Goal: Information Seeking & Learning: Check status

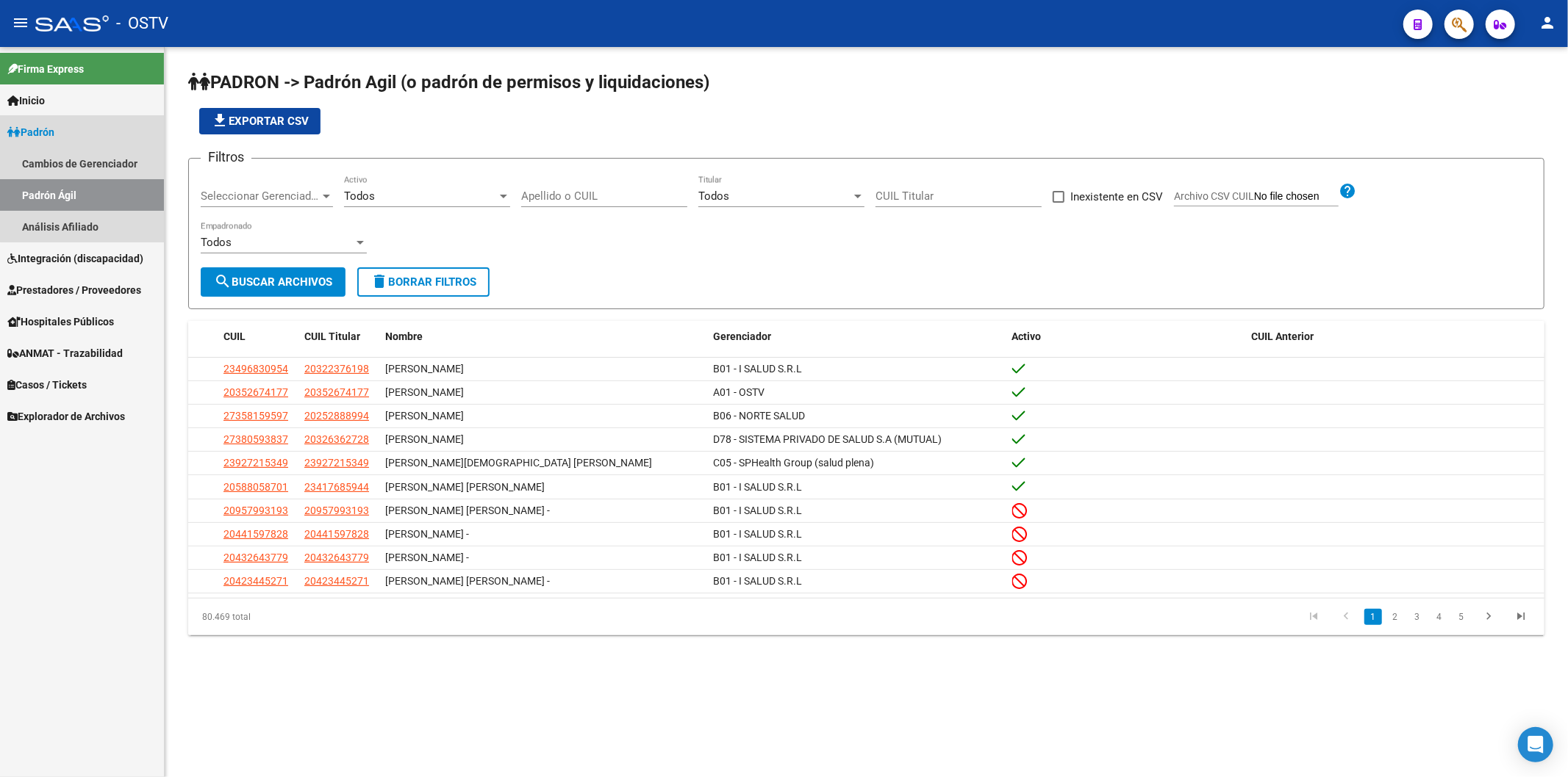
click at [90, 126] on link "Padrón" at bounding box center [82, 131] width 164 height 31
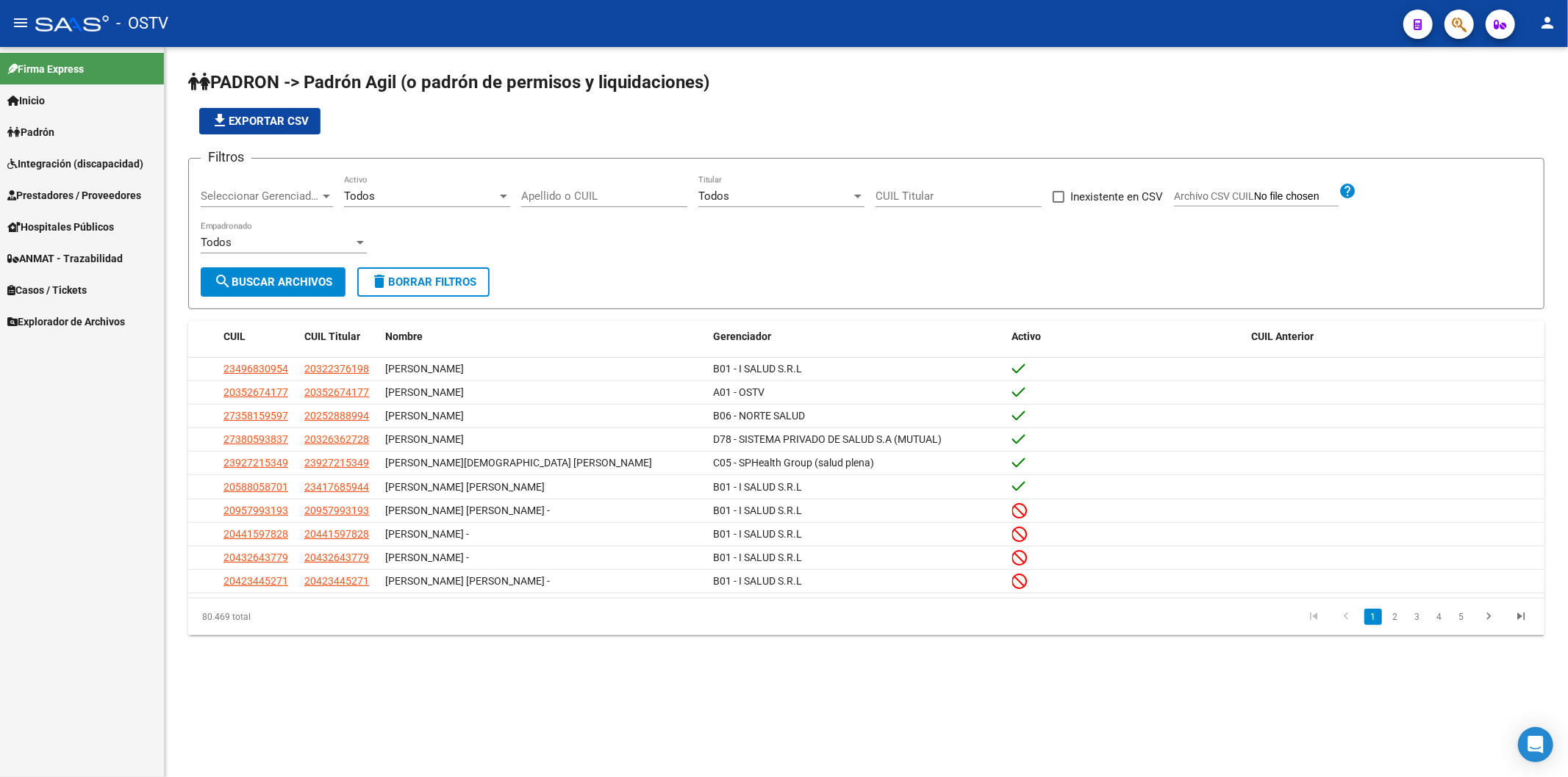
click at [281, 189] on span "Seleccionar Gerenciador" at bounding box center [260, 195] width 119 height 13
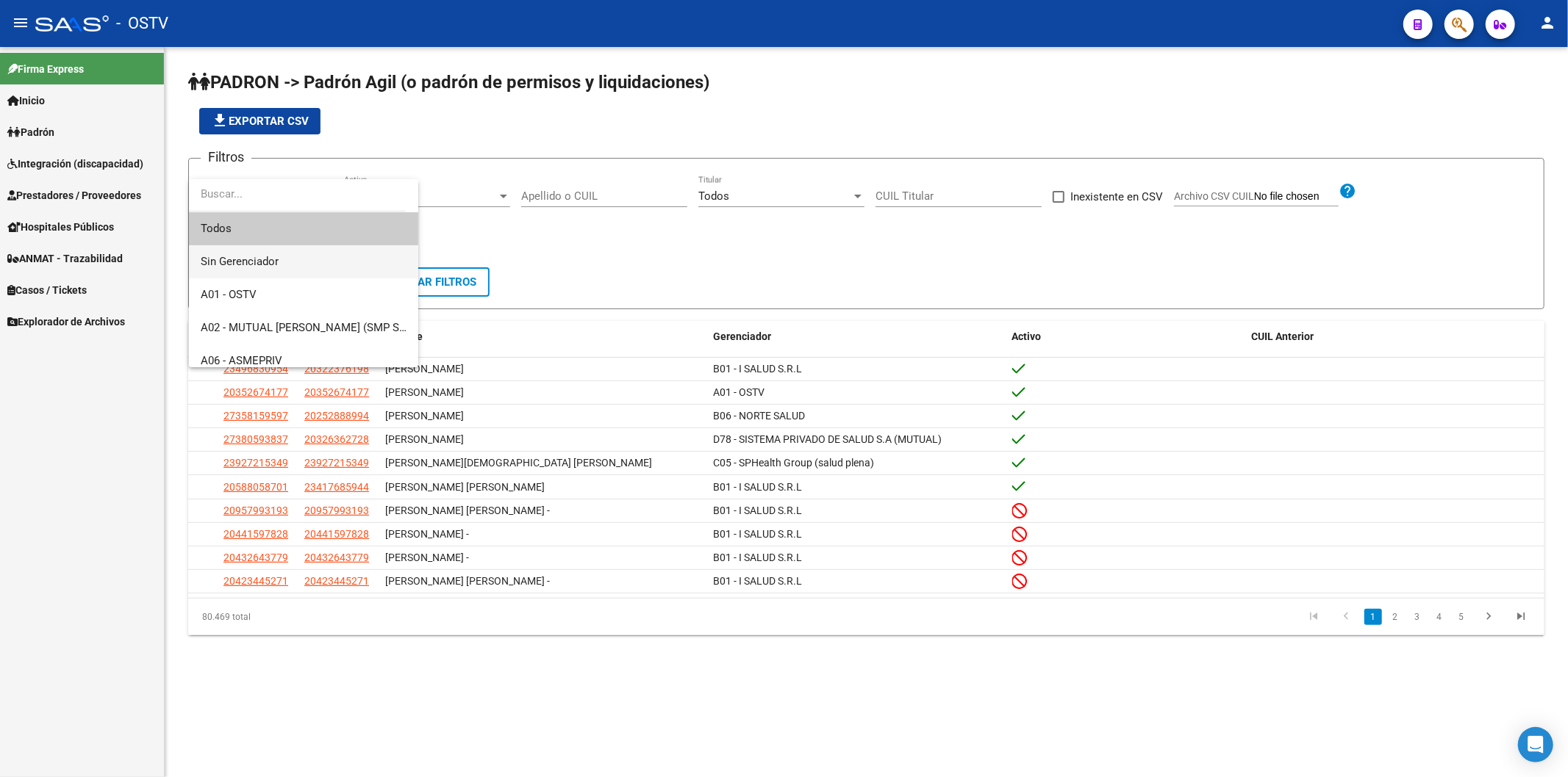
click at [280, 261] on span "Sin Gerenciador" at bounding box center [304, 261] width 205 height 33
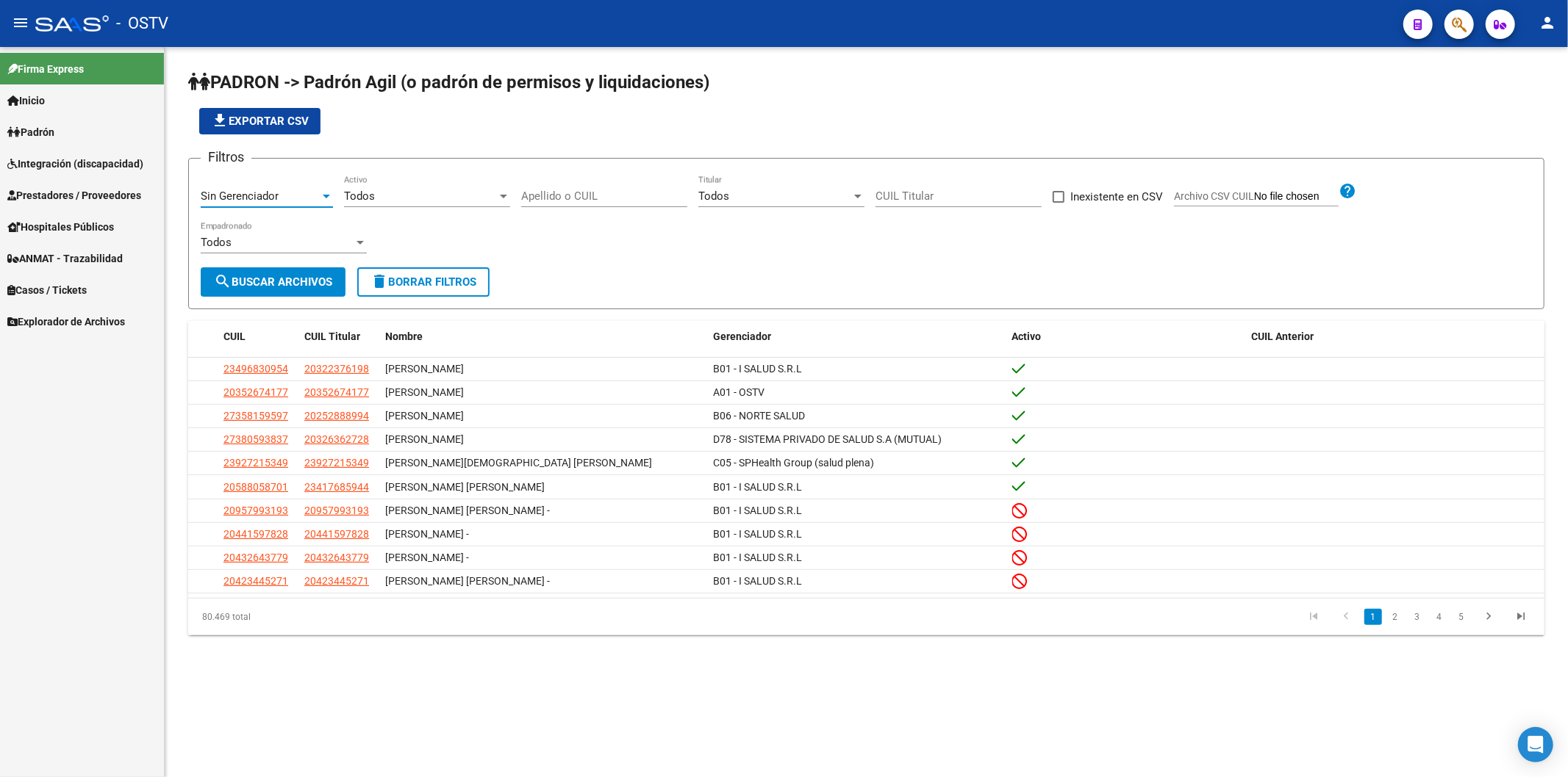
click at [279, 199] on div "Sin Gerenciador" at bounding box center [260, 195] width 119 height 13
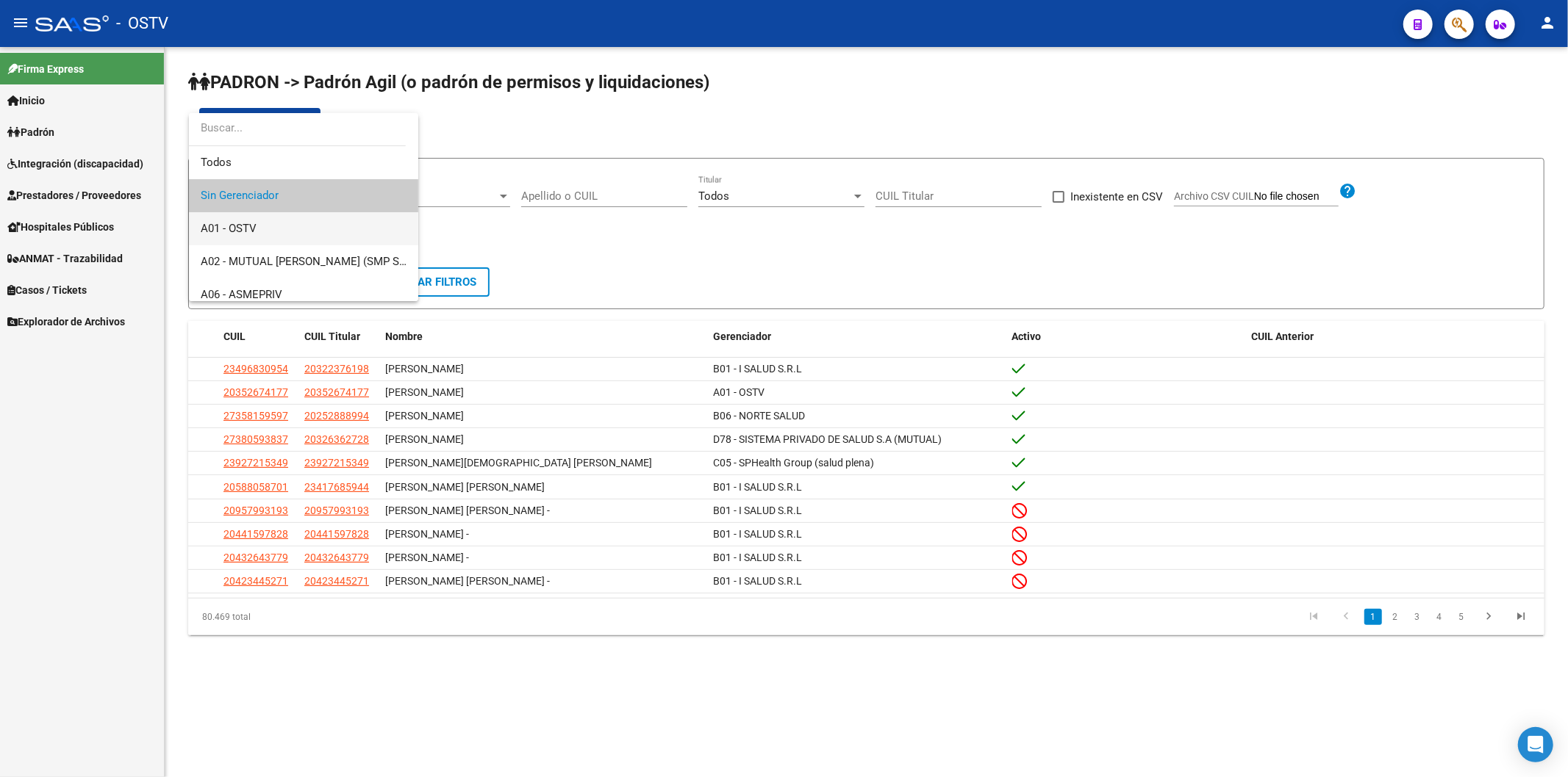
click at [268, 239] on span "A01 - OSTV" at bounding box center [304, 228] width 205 height 33
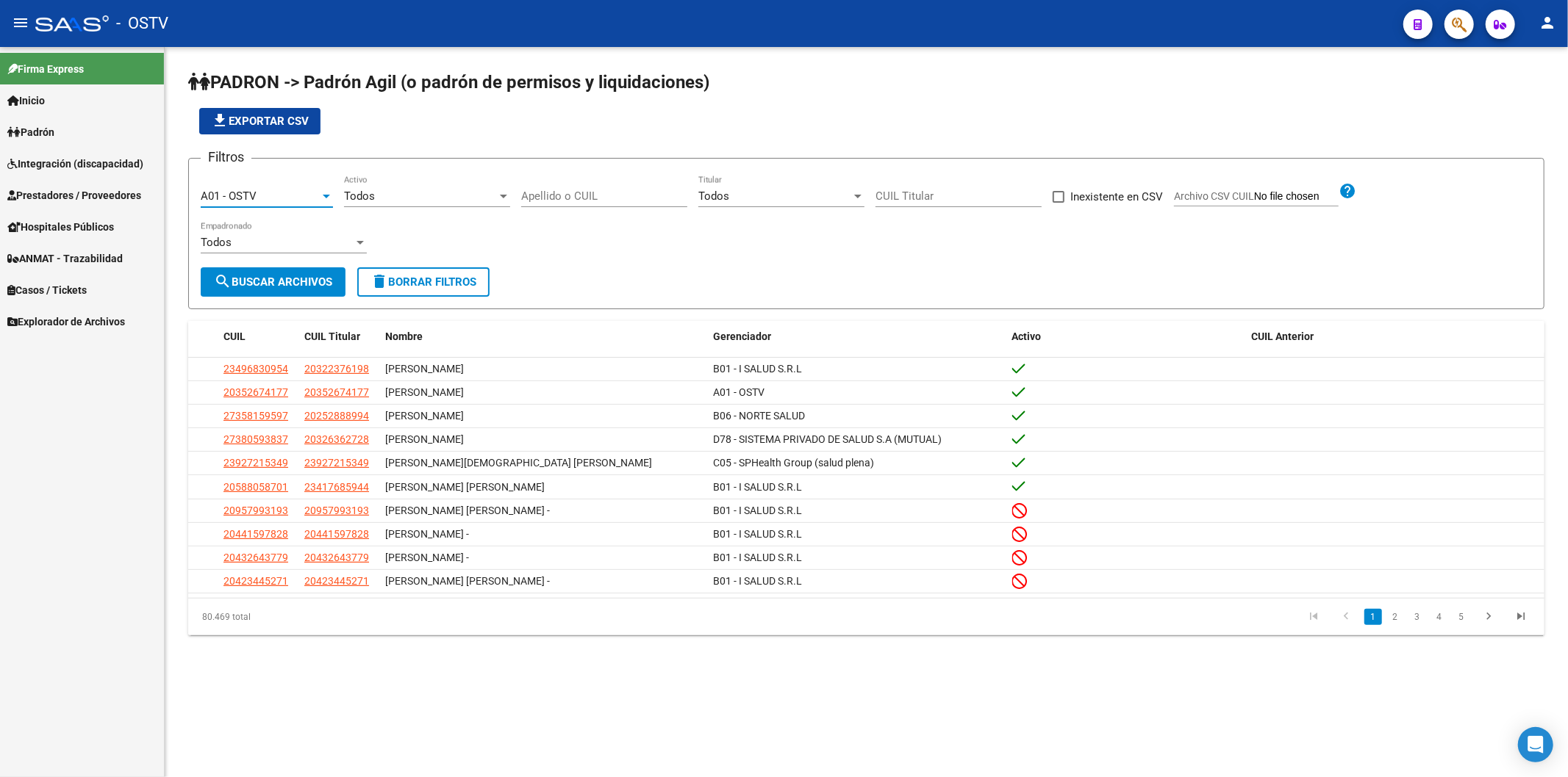
click at [376, 193] on div "Todos" at bounding box center [420, 195] width 153 height 13
click at [385, 221] on span "Si" at bounding box center [427, 228] width 166 height 33
click at [312, 291] on button "search Buscar Archivos" at bounding box center [273, 282] width 145 height 29
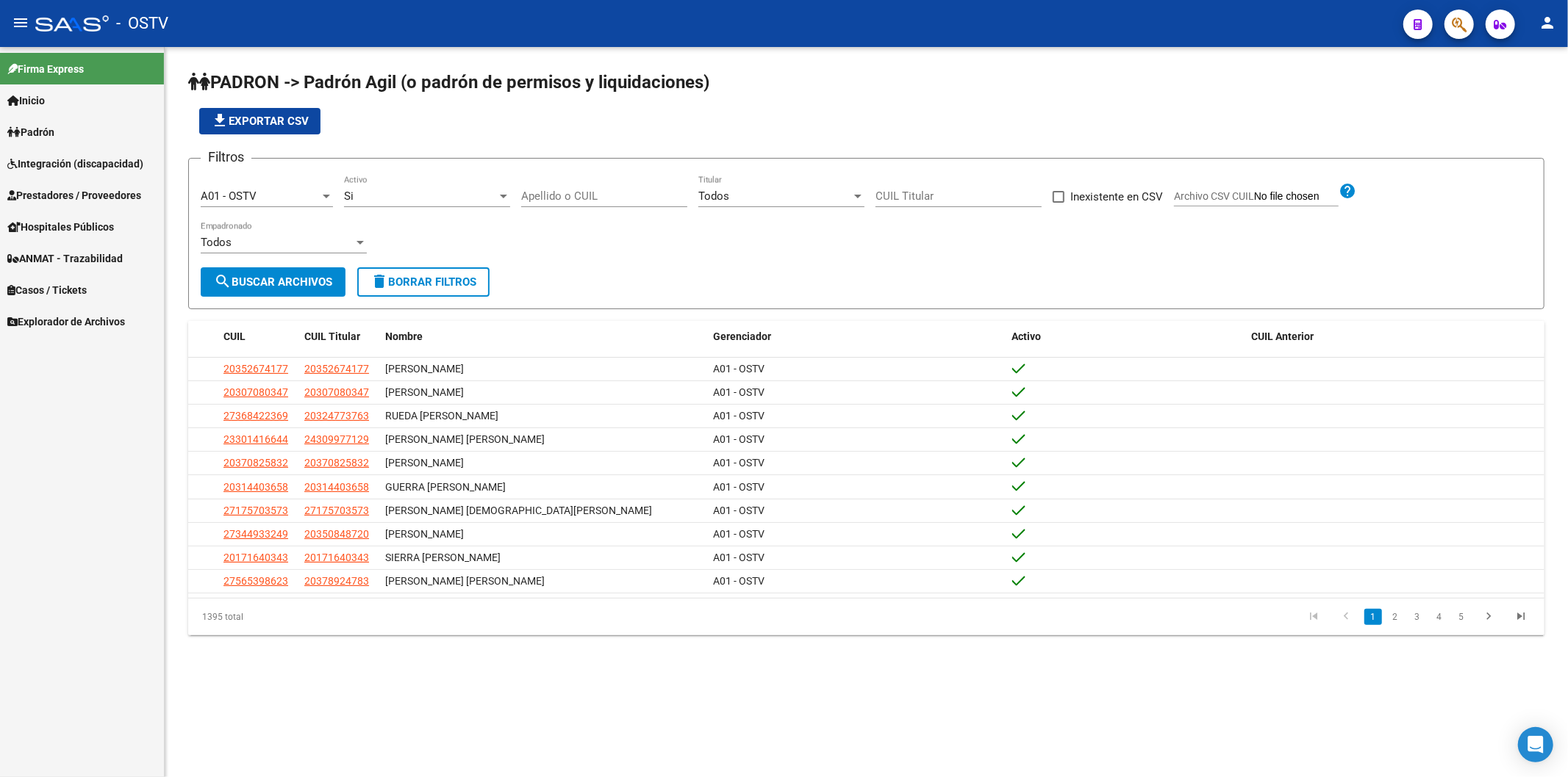
click at [868, 218] on div "Filtros A01 - OSTV Seleccionar Gerenciador Si Activo Apellido o CUIL Todos Titu…" at bounding box center [866, 218] width 1331 height 97
click at [381, 121] on div "file_download Exportar CSV" at bounding box center [866, 121] width 1356 height 27
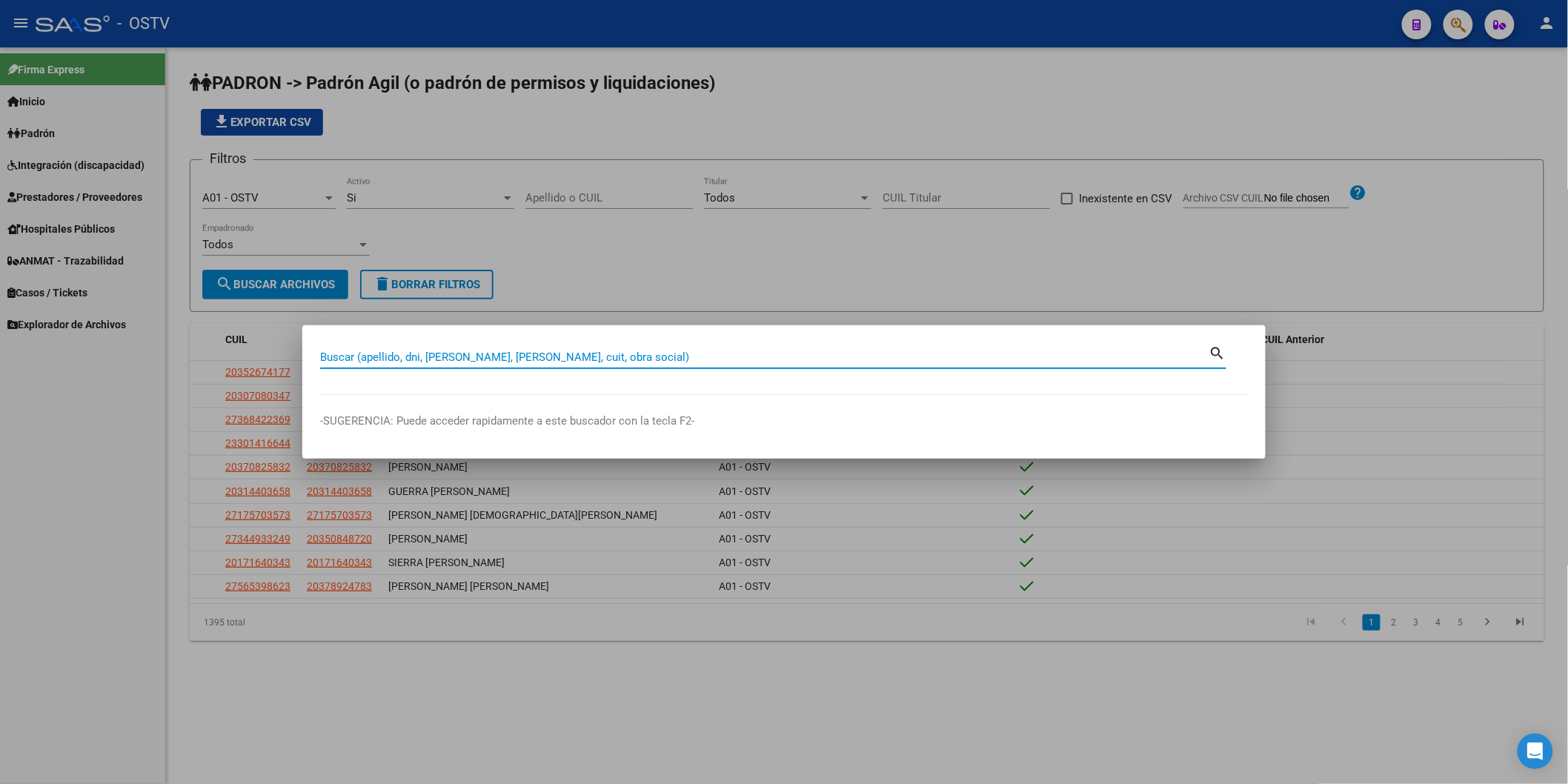
paste input "36878351"
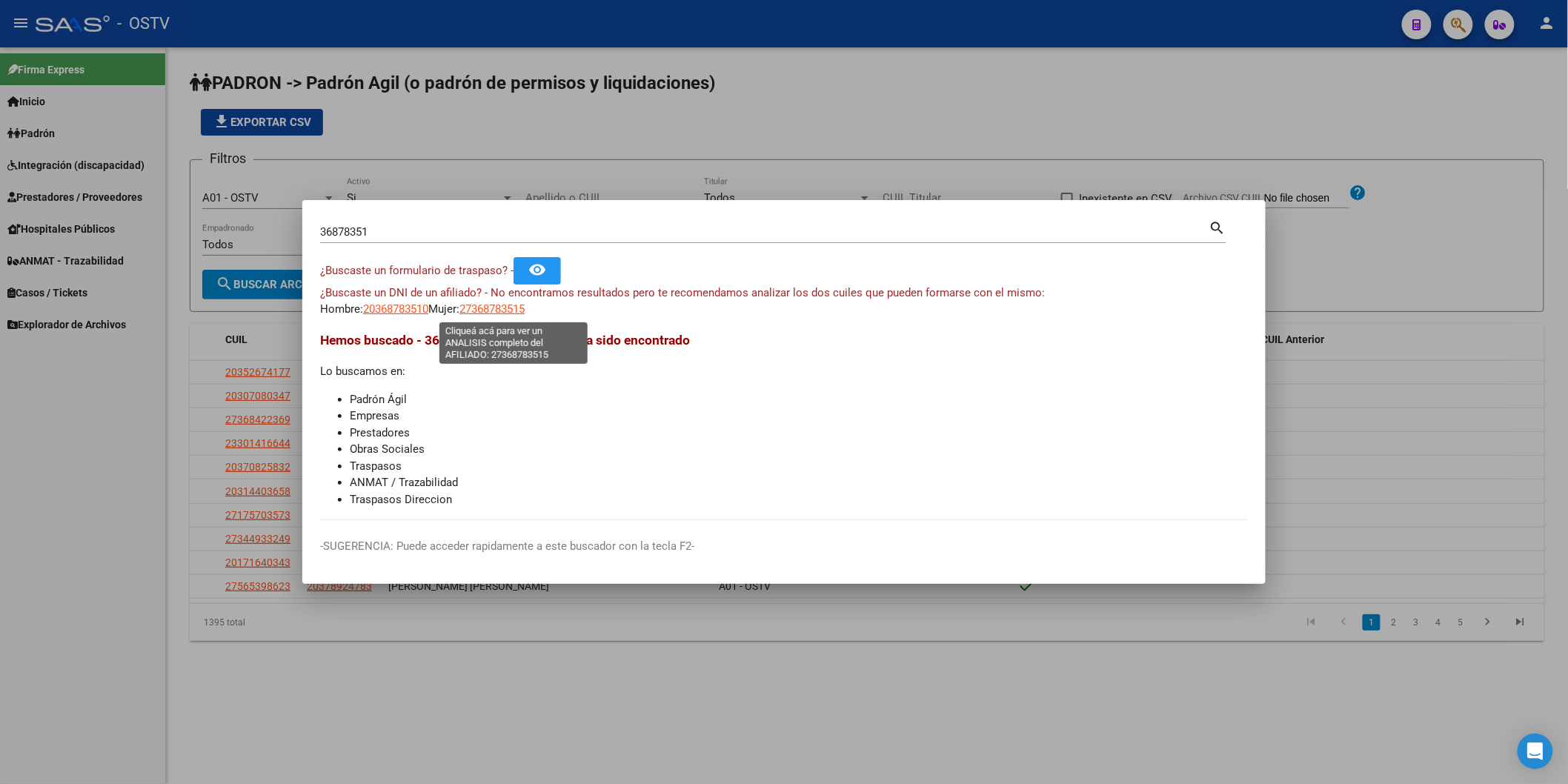
click at [485, 304] on span "27368783515" at bounding box center [492, 308] width 65 height 13
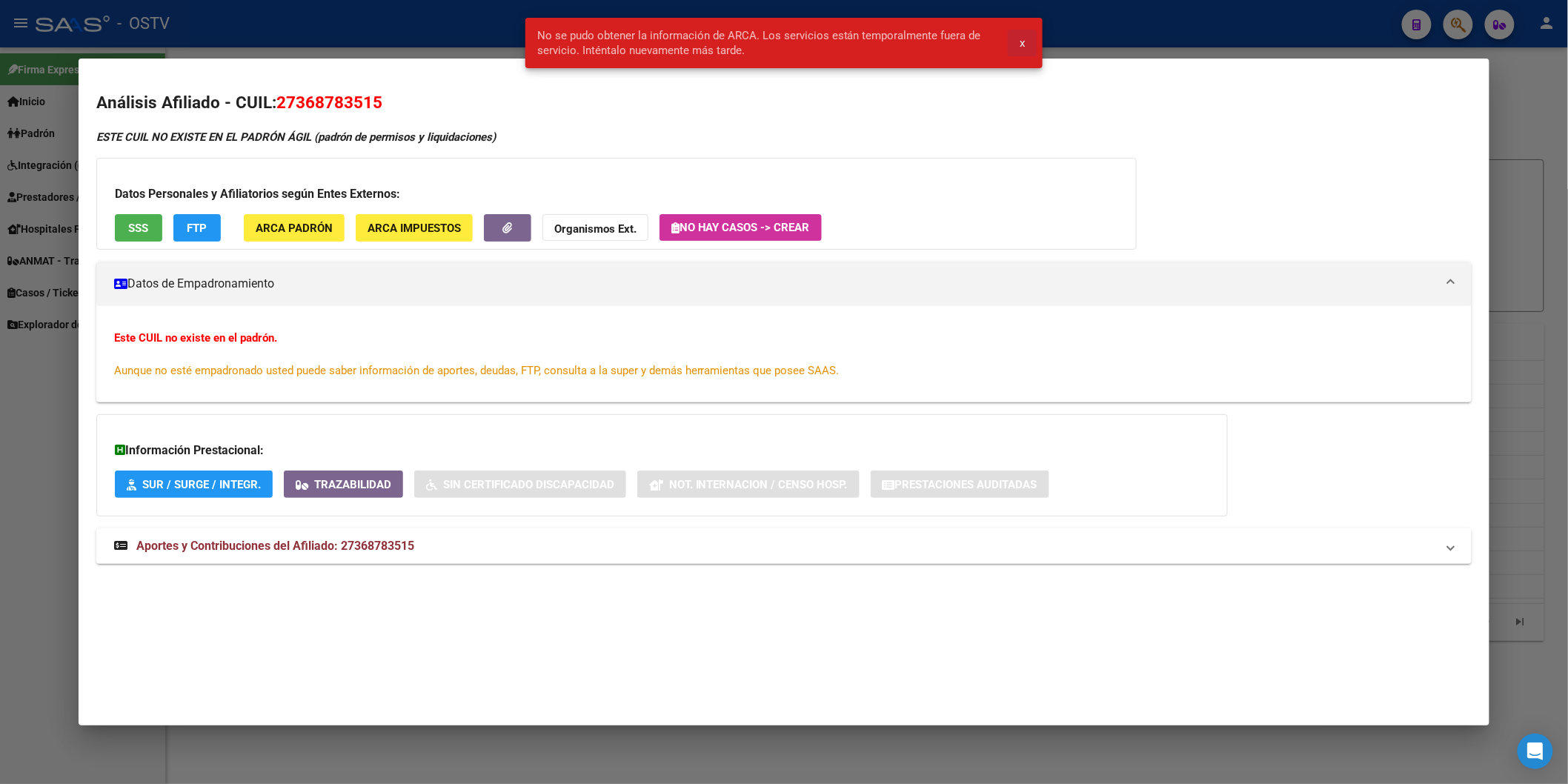
click at [1031, 38] on button "x" at bounding box center [1022, 43] width 29 height 27
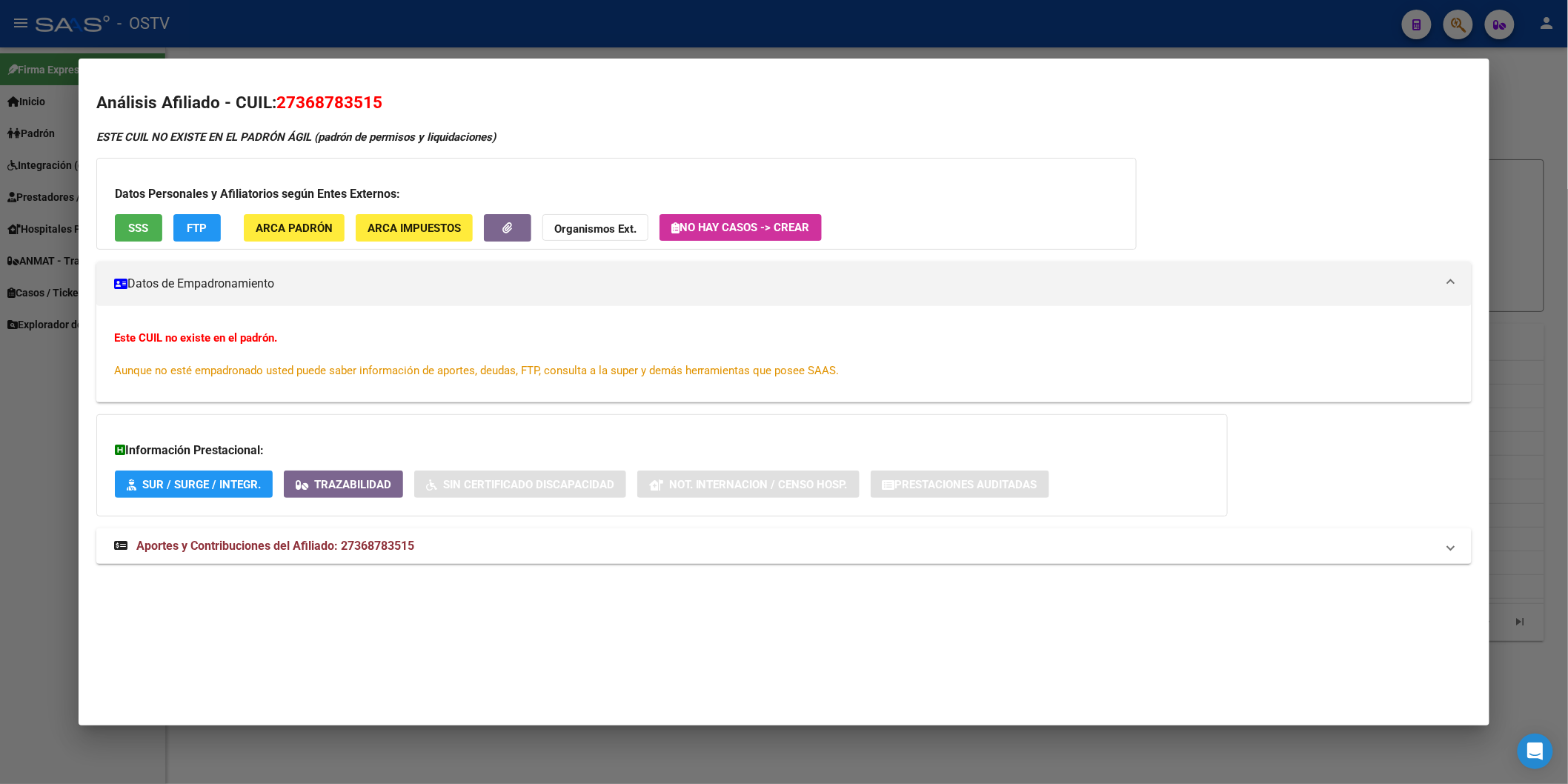
click at [766, 12] on div at bounding box center [784, 392] width 1568 height 784
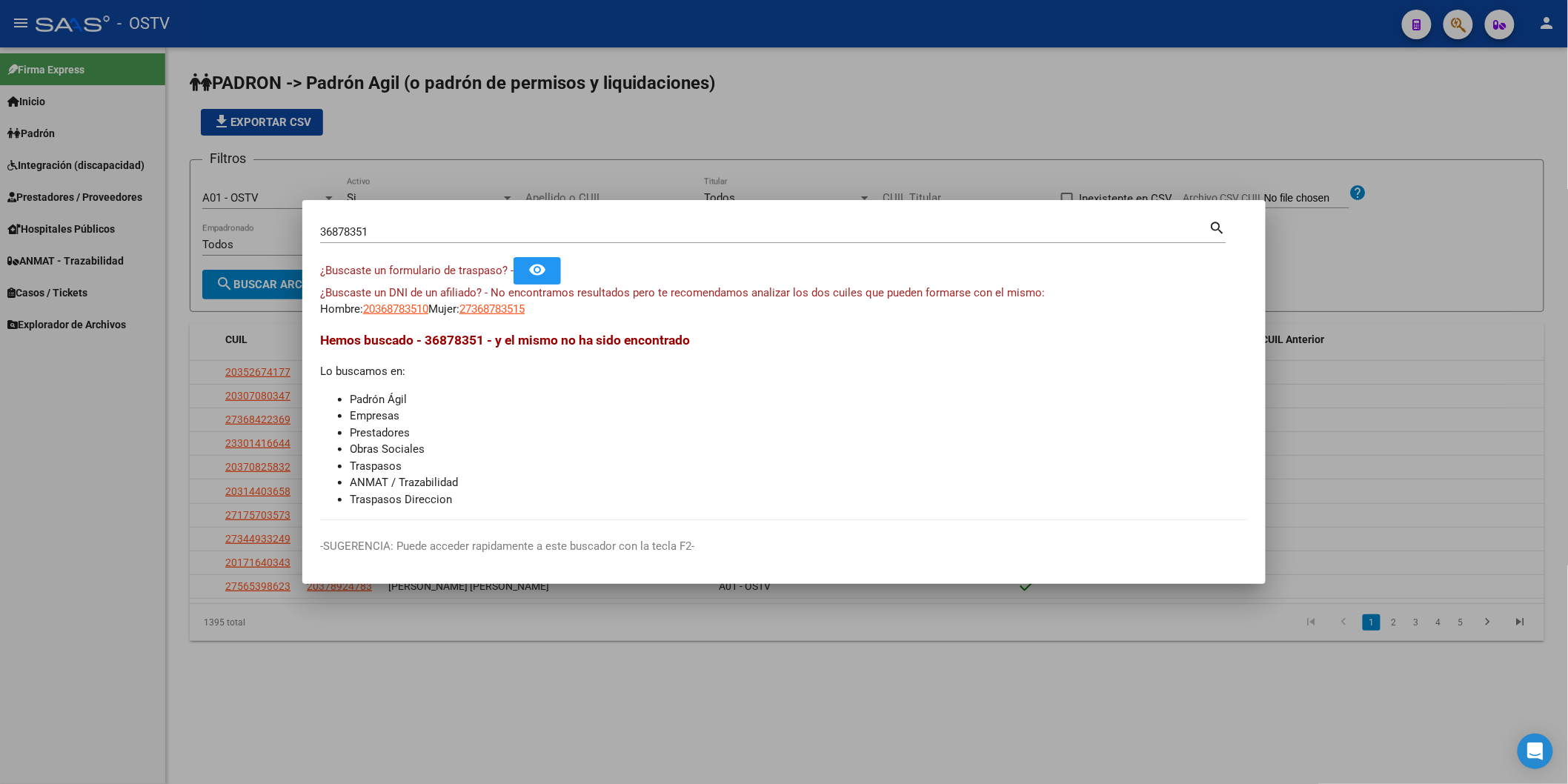
click at [394, 225] on input "36878351" at bounding box center [765, 231] width 889 height 13
click at [525, 301] on app-link-go-to "27368783515" at bounding box center [492, 309] width 65 height 17
click at [525, 310] on span "27368783515" at bounding box center [492, 308] width 65 height 13
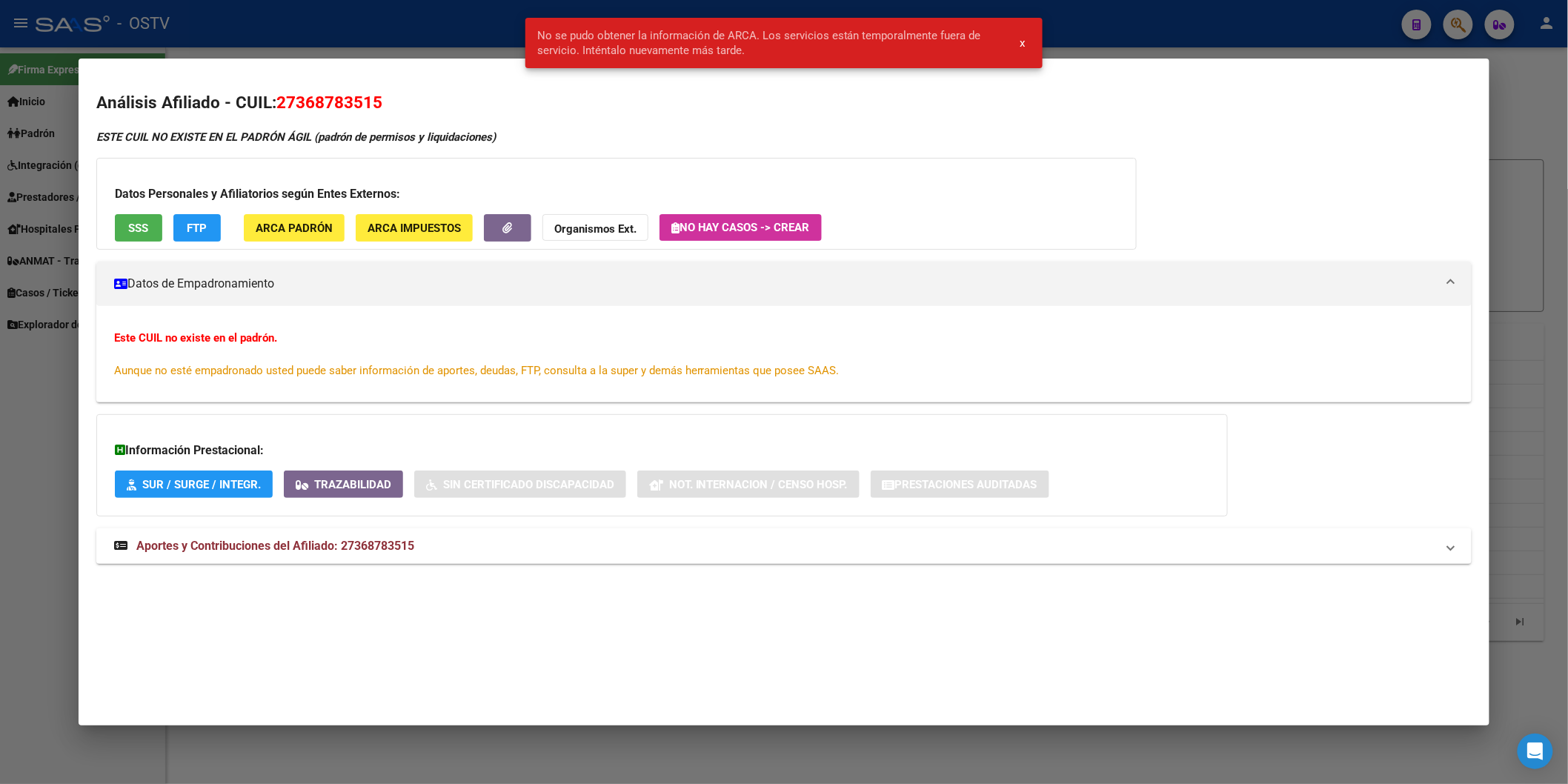
click at [750, 63] on snack-bar-container "No se pudo obtener la información de ARCA. Los servicios están temporalmente fu…" at bounding box center [784, 43] width 517 height 50
click at [762, 39] on span "No se pudo obtener la información de ARCA. Los servicios están temporalmente fu…" at bounding box center [769, 43] width 465 height 29
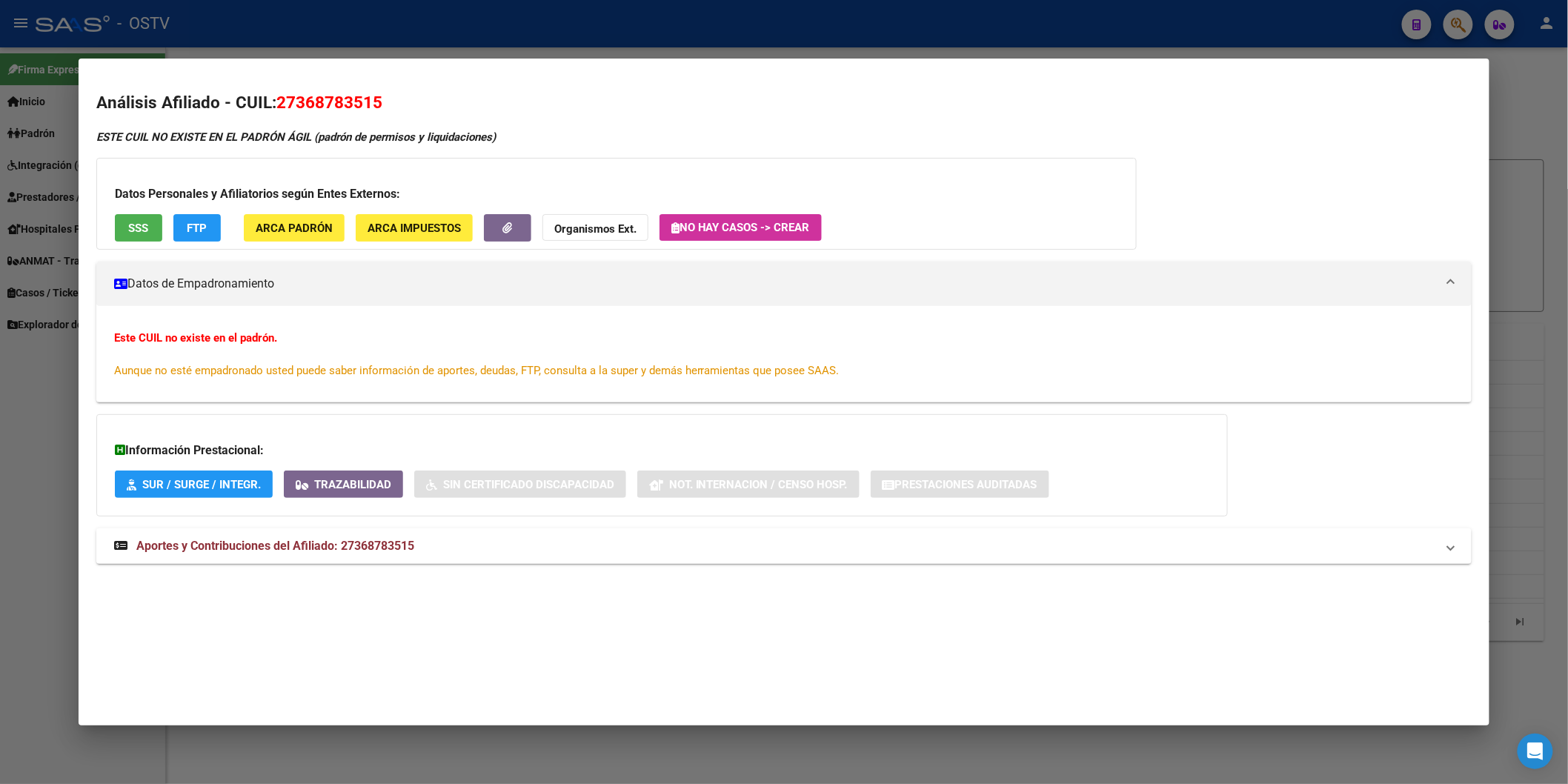
drag, startPoint x: 368, startPoint y: 15, endPoint x: 356, endPoint y: 35, distance: 23.3
click at [368, 13] on div at bounding box center [784, 392] width 1568 height 784
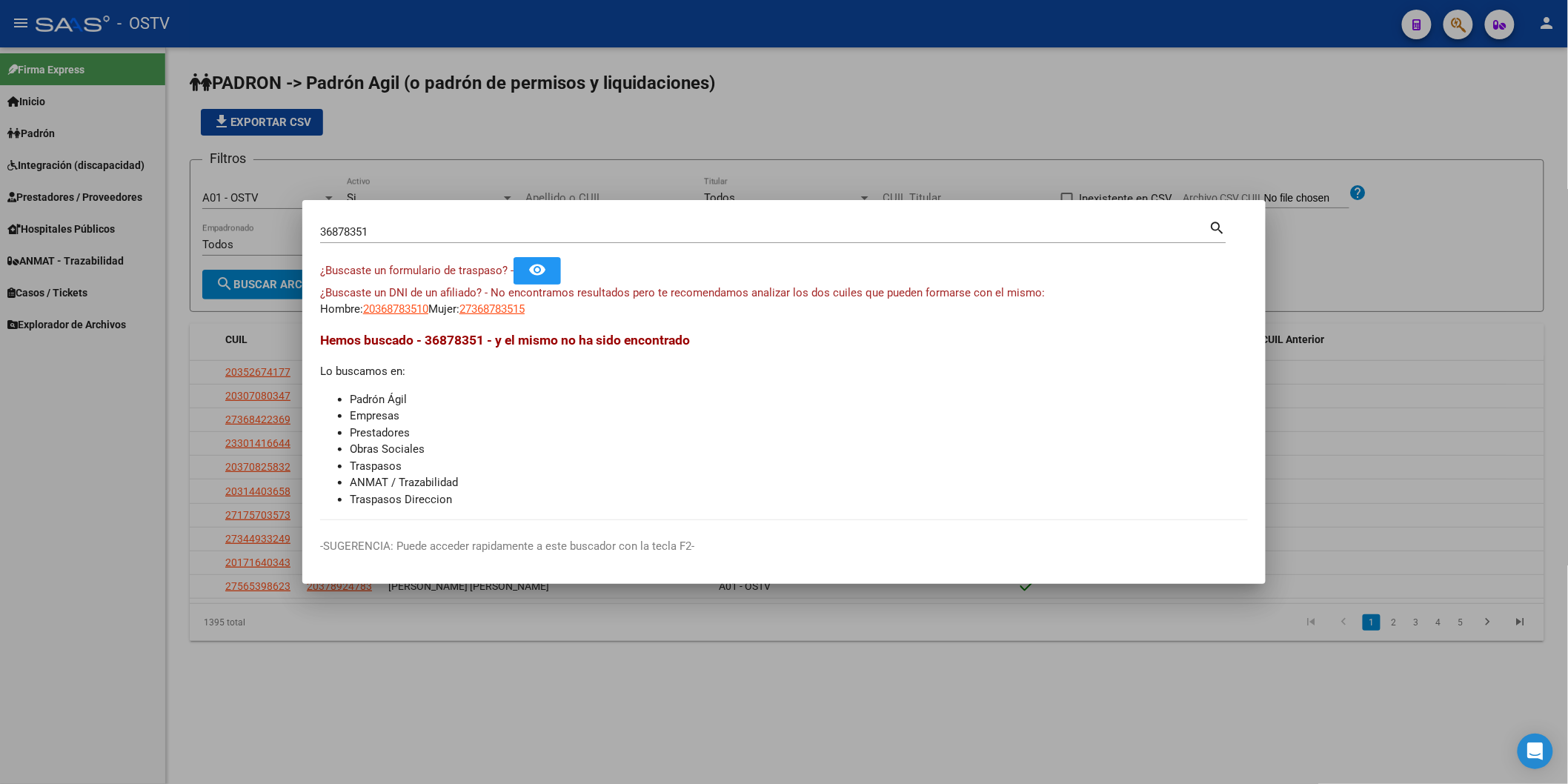
drag, startPoint x: 384, startPoint y: 220, endPoint x: 312, endPoint y: 231, distance: 72.8
click at [312, 231] on mat-dialog-content "36878351 Buscar (apellido, dni, cuil, nro traspaso, cuit, obra social) search ¿…" at bounding box center [784, 369] width 963 height 302
drag, startPoint x: 371, startPoint y: 230, endPoint x: 234, endPoint y: 225, distance: 137.1
click at [241, 223] on div "36878351 Buscar (apellido, dni, cuil, nro traspaso, cuit, obra social) search ¿…" at bounding box center [784, 392] width 1568 height 784
paste input "20368783510"
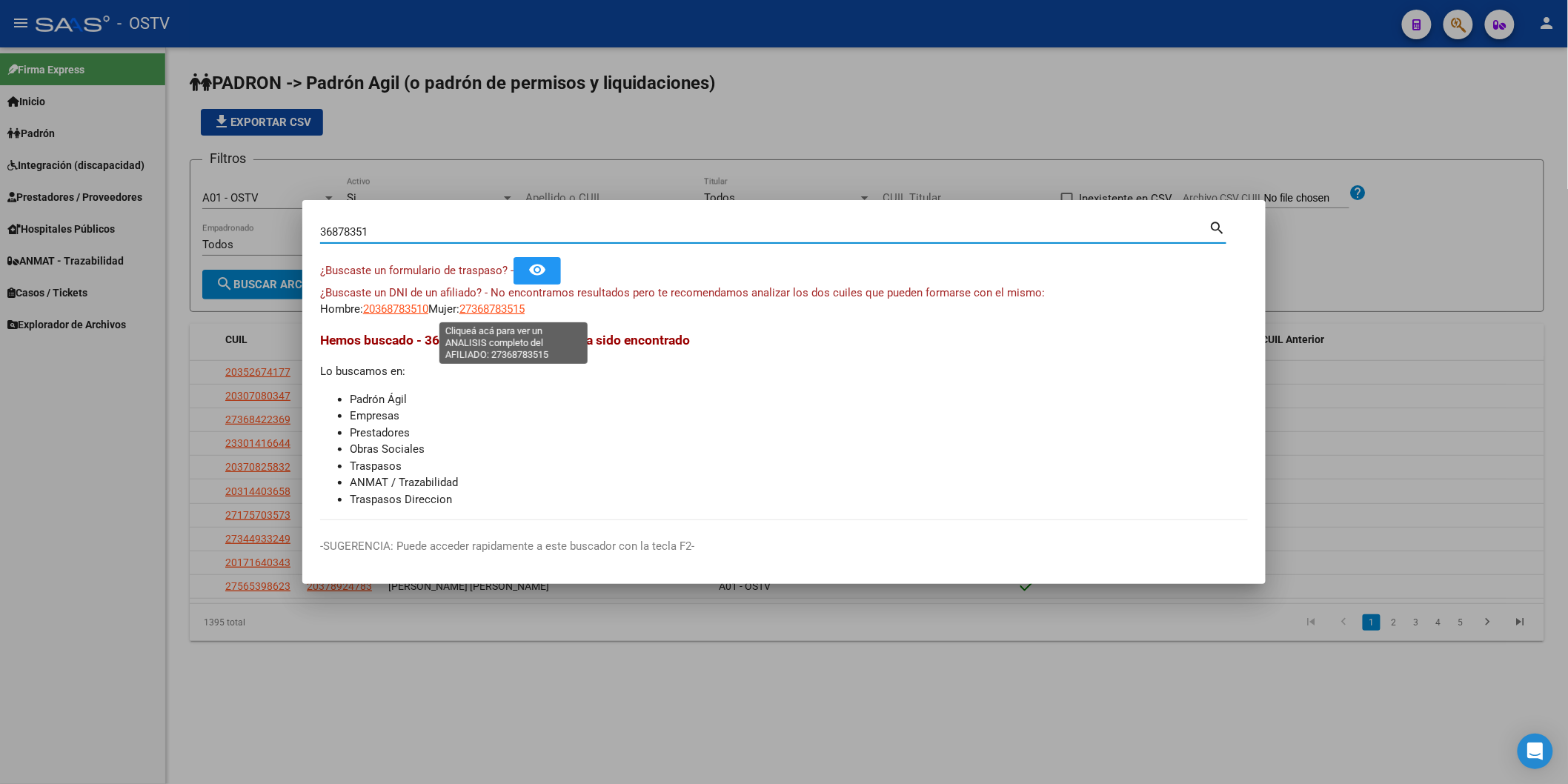
click at [510, 309] on span "27368783515" at bounding box center [492, 308] width 65 height 13
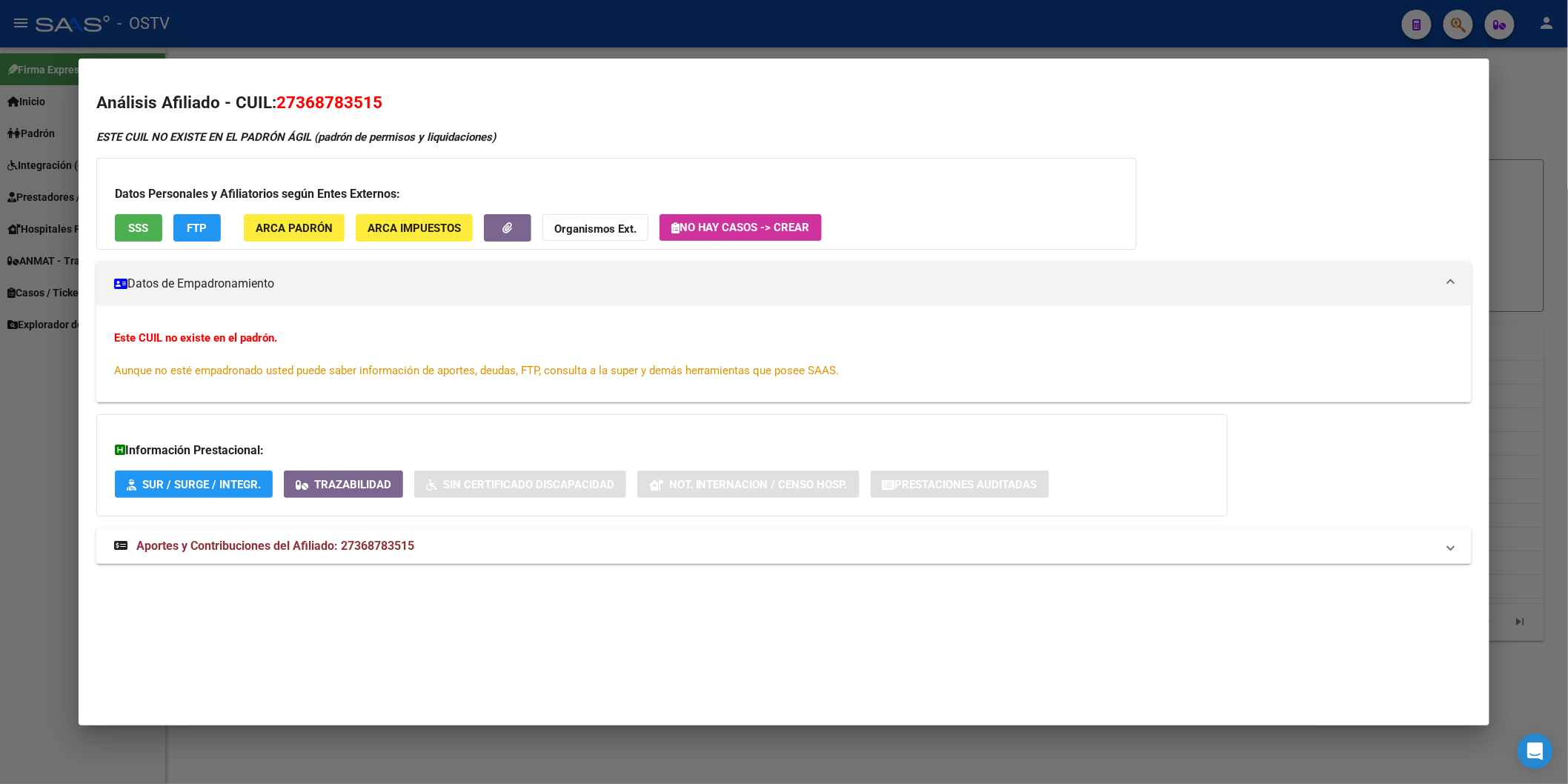
click at [327, 12] on div at bounding box center [784, 392] width 1568 height 784
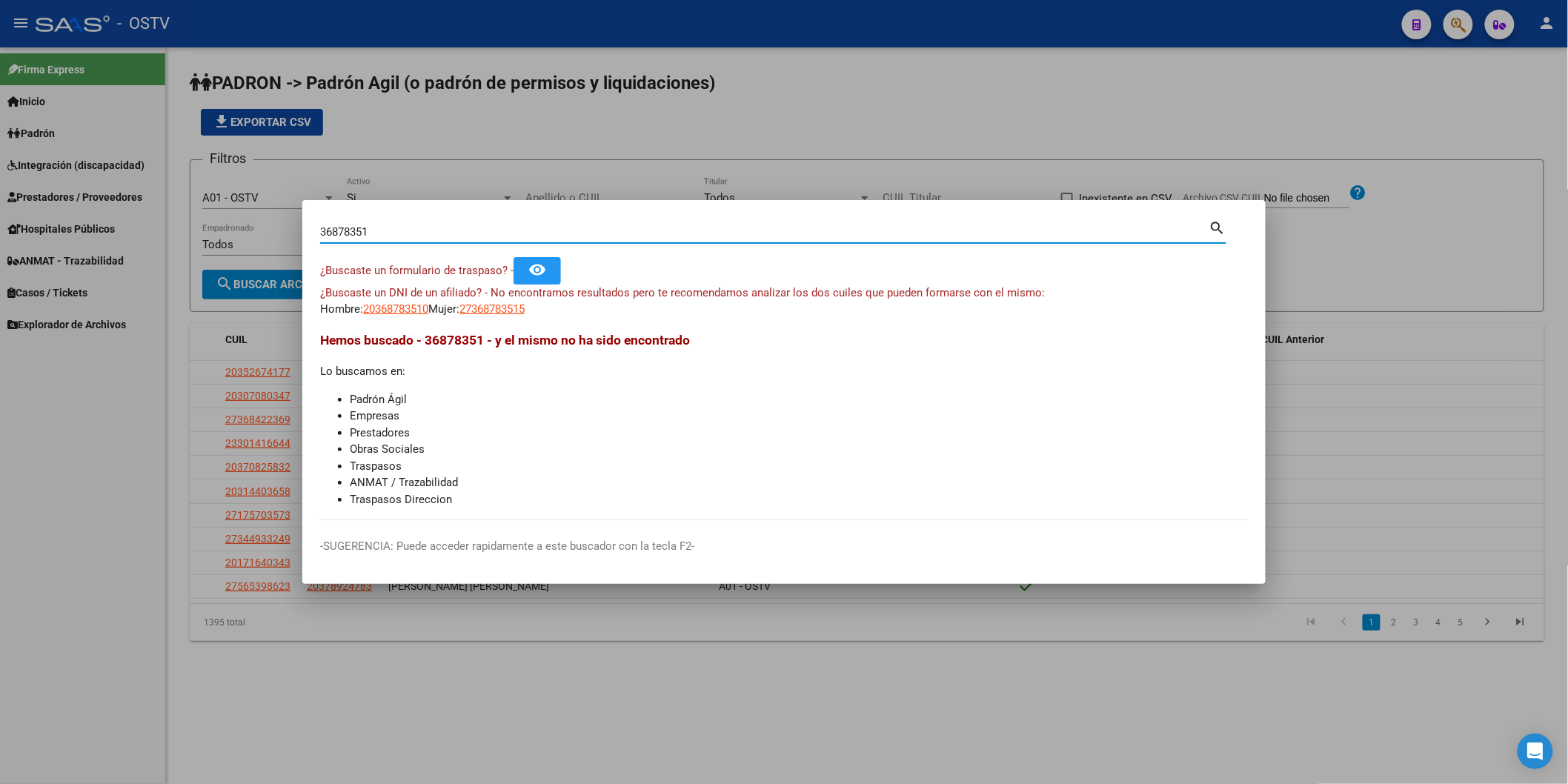
drag, startPoint x: 330, startPoint y: 227, endPoint x: 111, endPoint y: 227, distance: 219.0
click at [111, 227] on div "36878351 Buscar (apellido, dni, cuil, nro traspaso, cuit, obra social) search ¿…" at bounding box center [784, 392] width 1568 height 784
paste input "45367652"
type input "45367652"
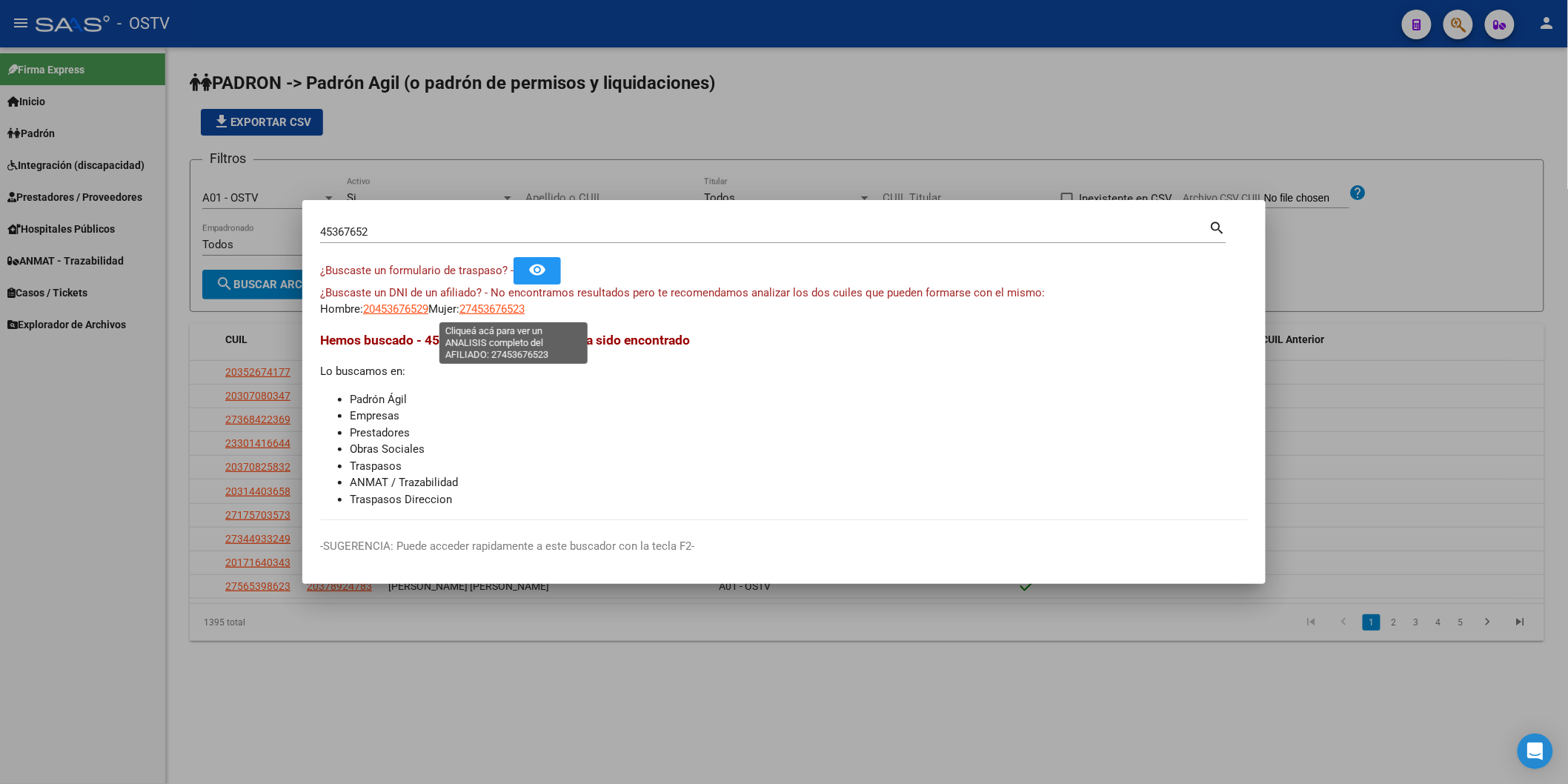
click at [494, 315] on span "27453676523" at bounding box center [492, 308] width 65 height 13
type textarea "27453676523"
